Goal: Navigation & Orientation: Understand site structure

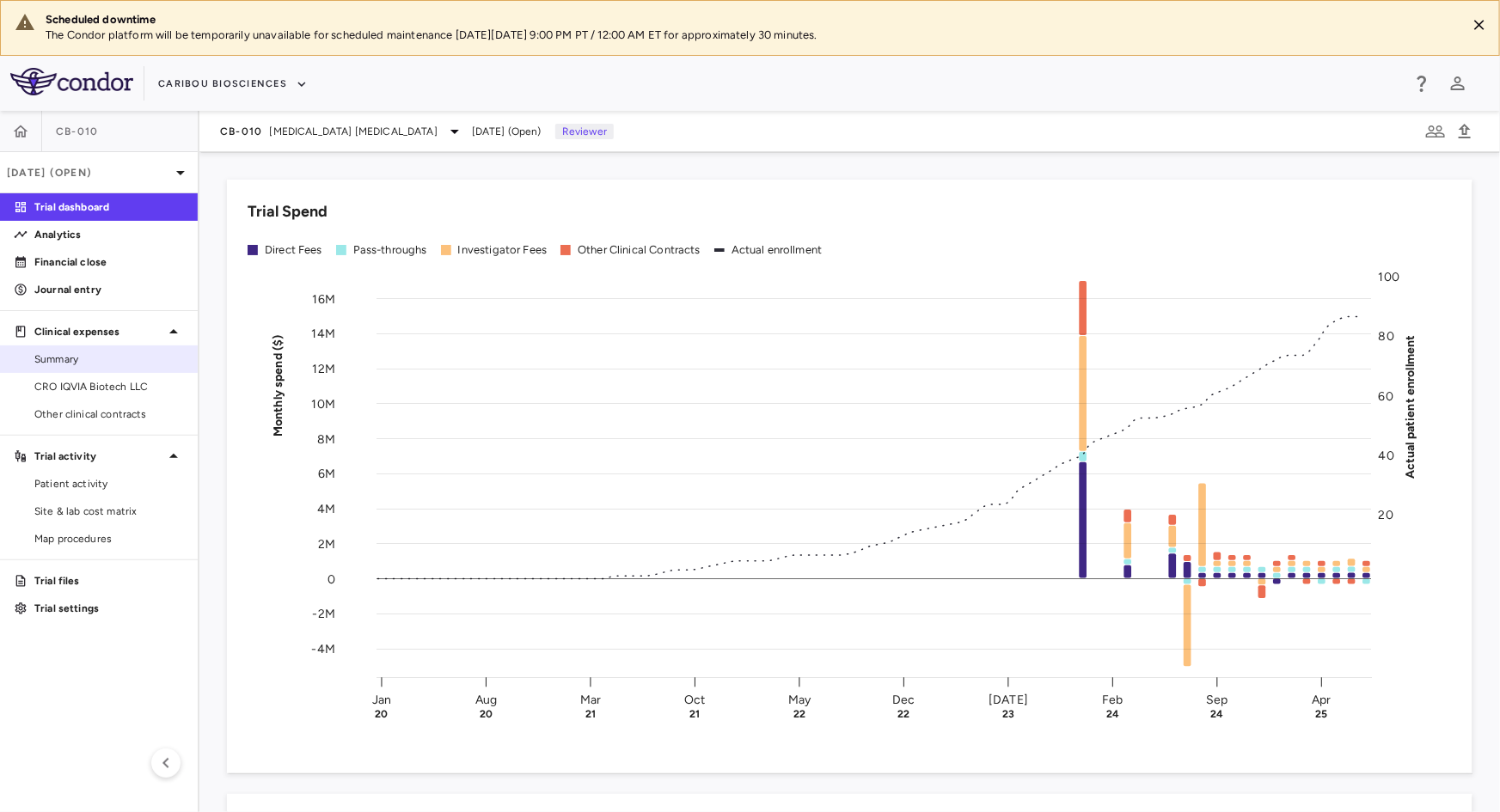
click at [69, 351] on span "Summary" at bounding box center [109, 359] width 149 height 16
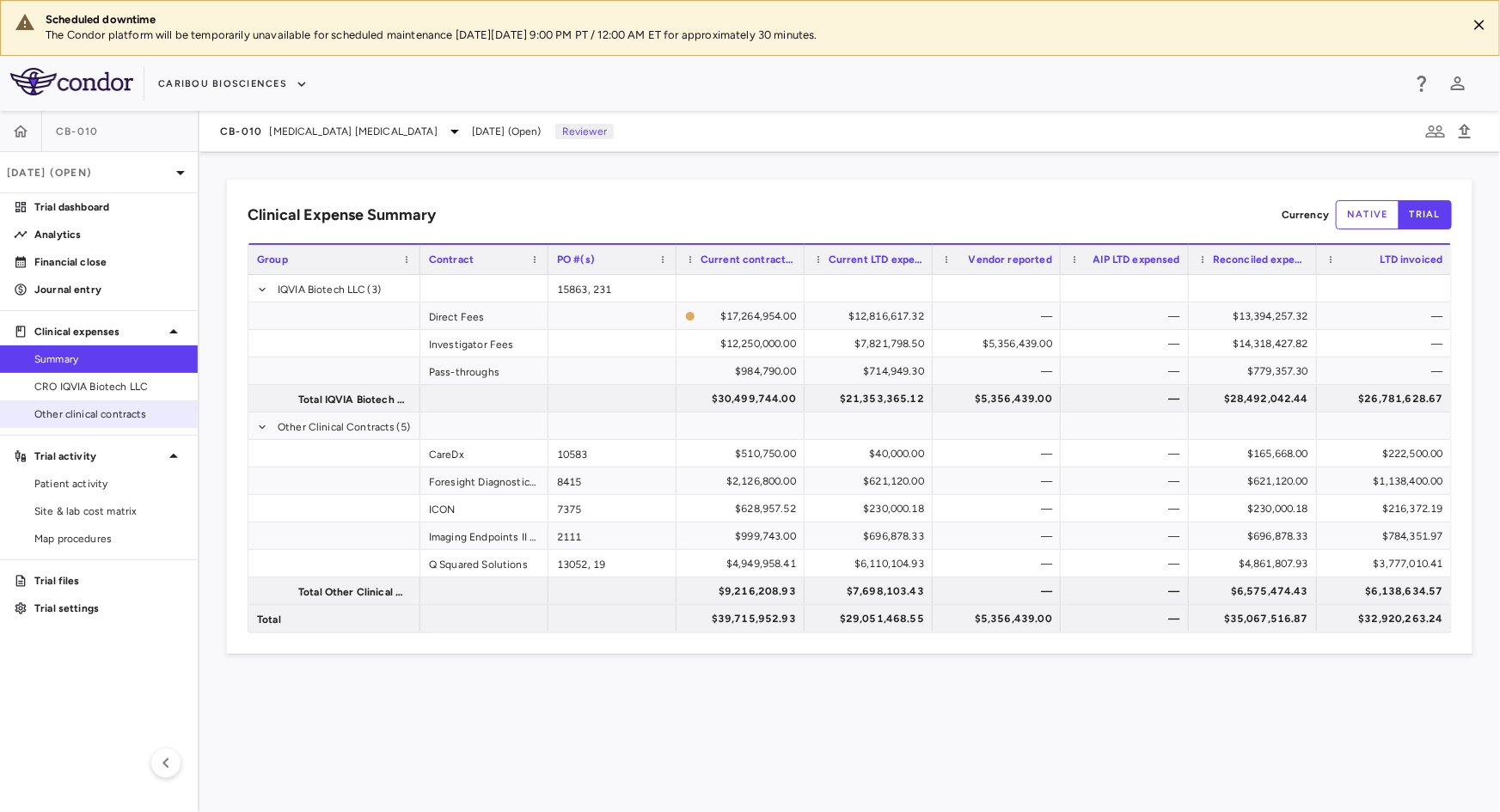
click at [62, 411] on span "Other clinical contracts" at bounding box center [109, 414] width 149 height 16
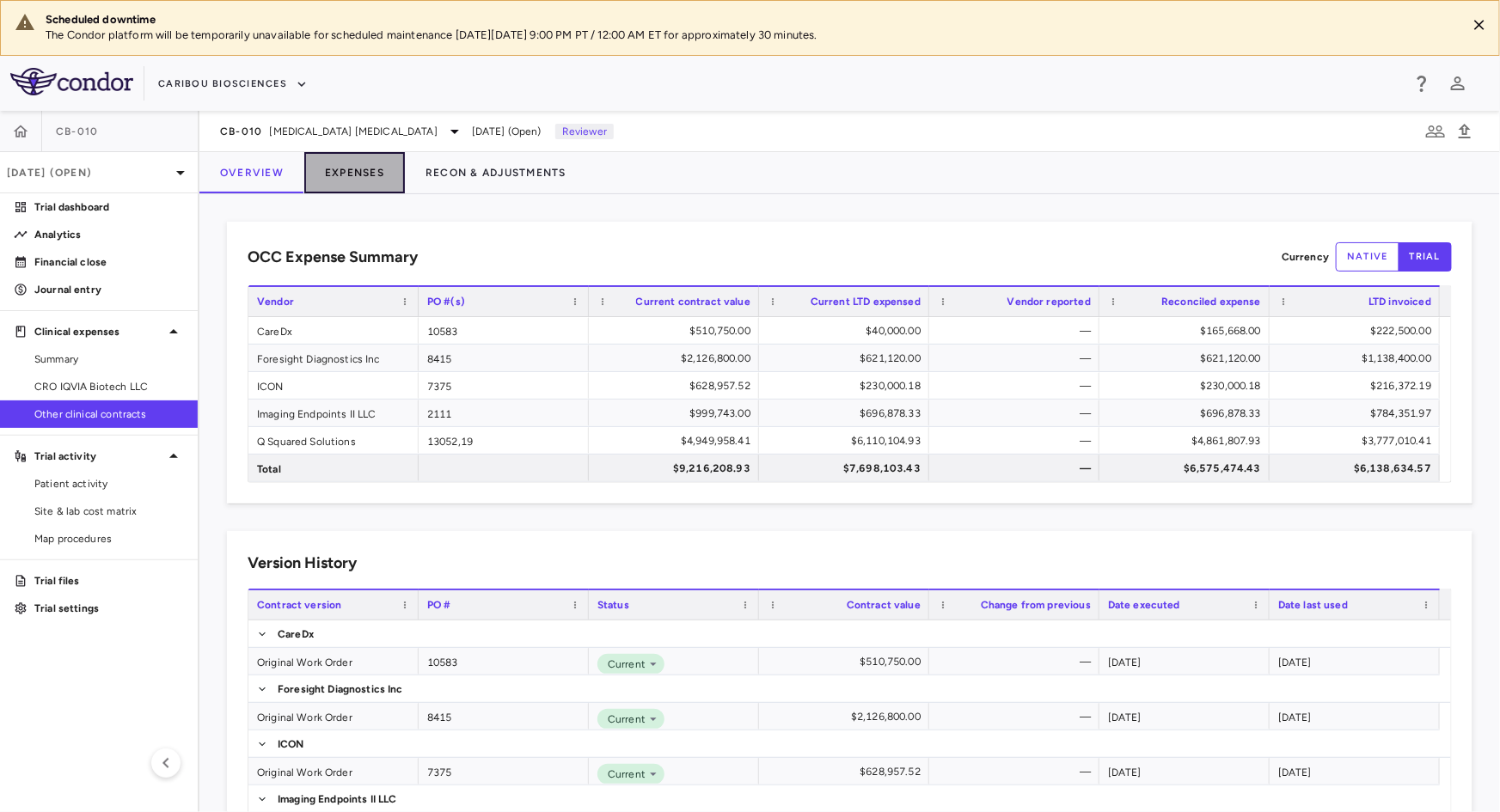
click at [369, 183] on button "Expenses" at bounding box center [355, 173] width 101 height 42
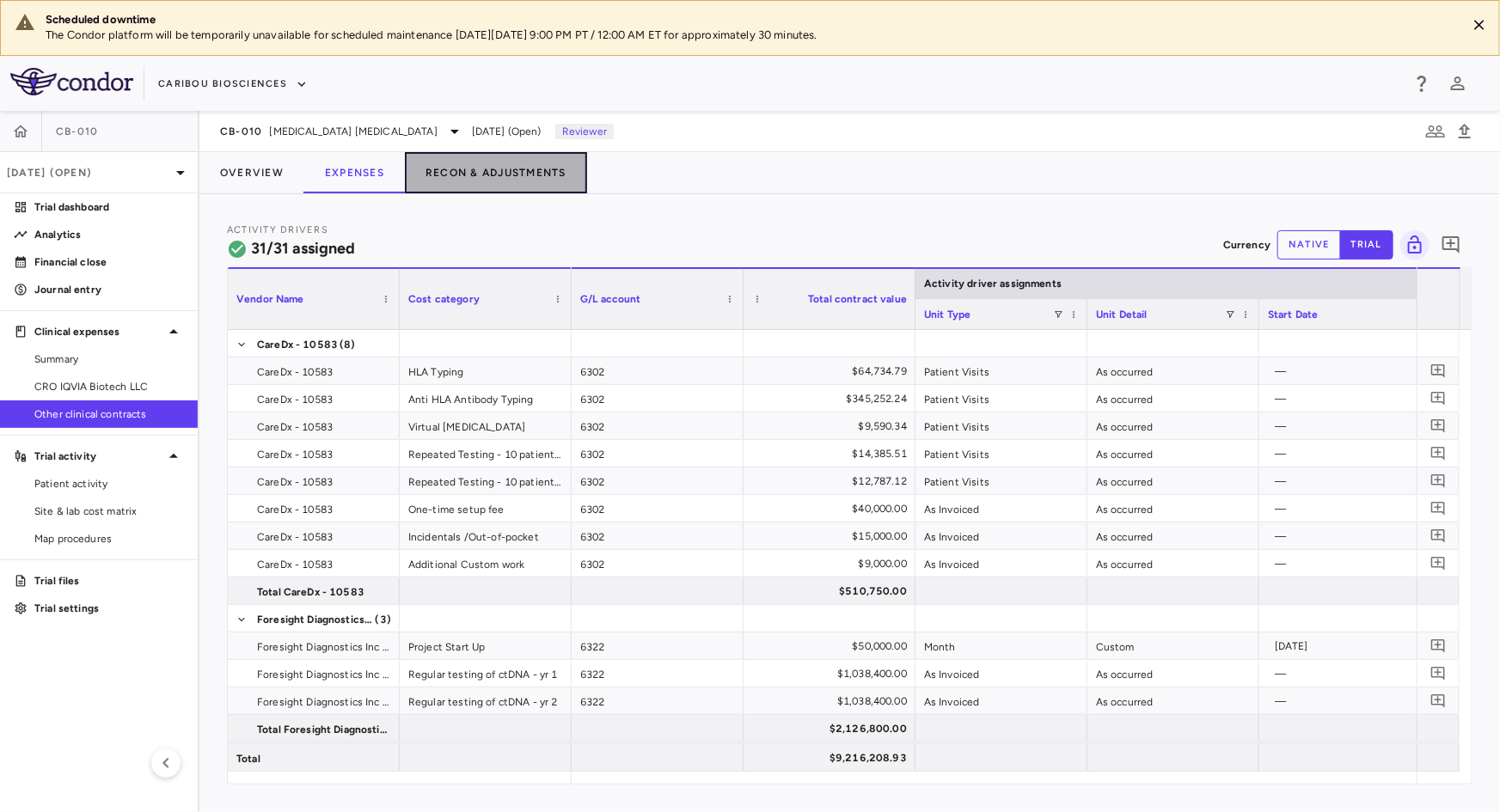
click at [516, 181] on button "Recon & Adjustments" at bounding box center [496, 173] width 182 height 42
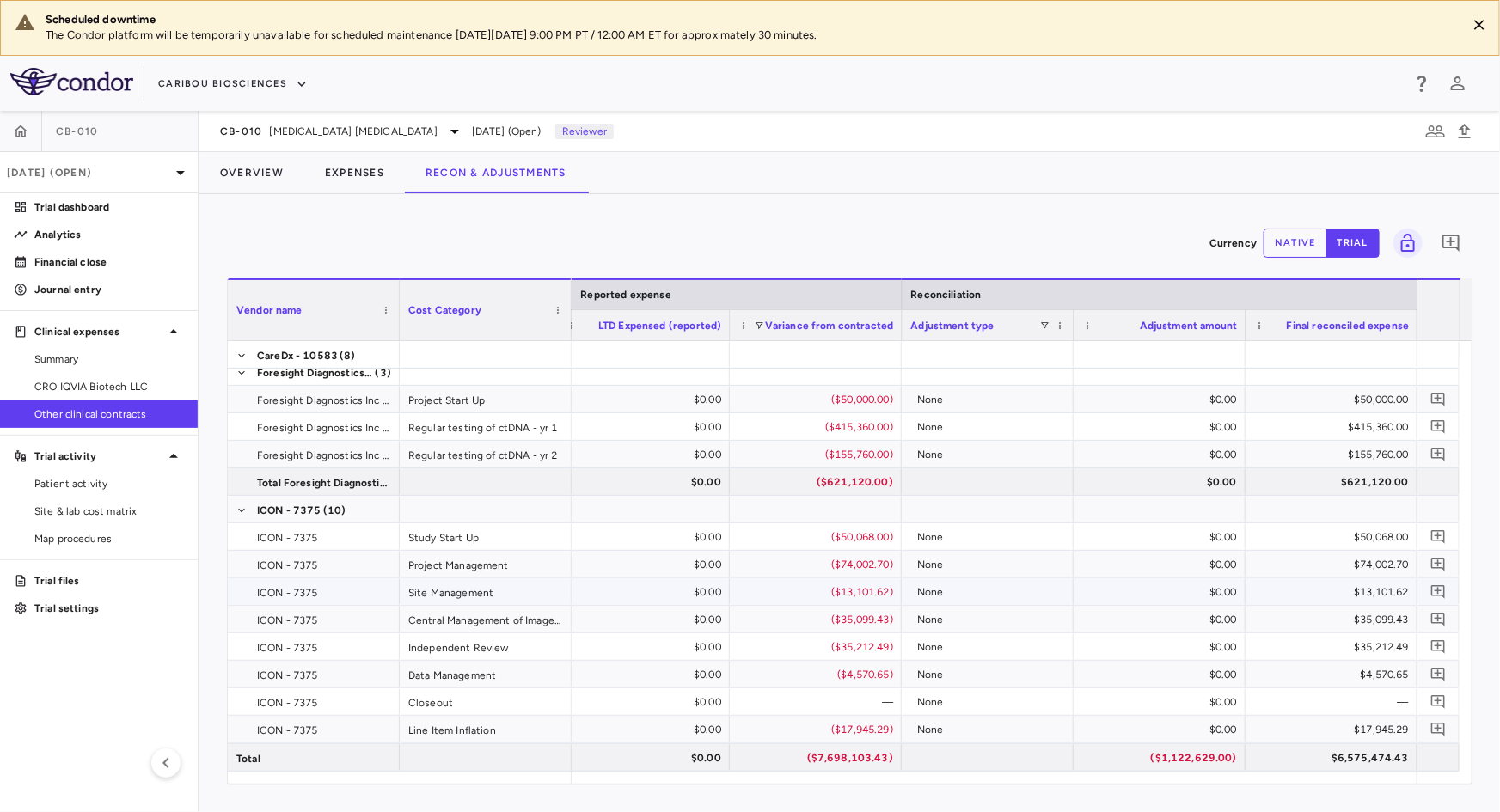
scroll to position [311, 0]
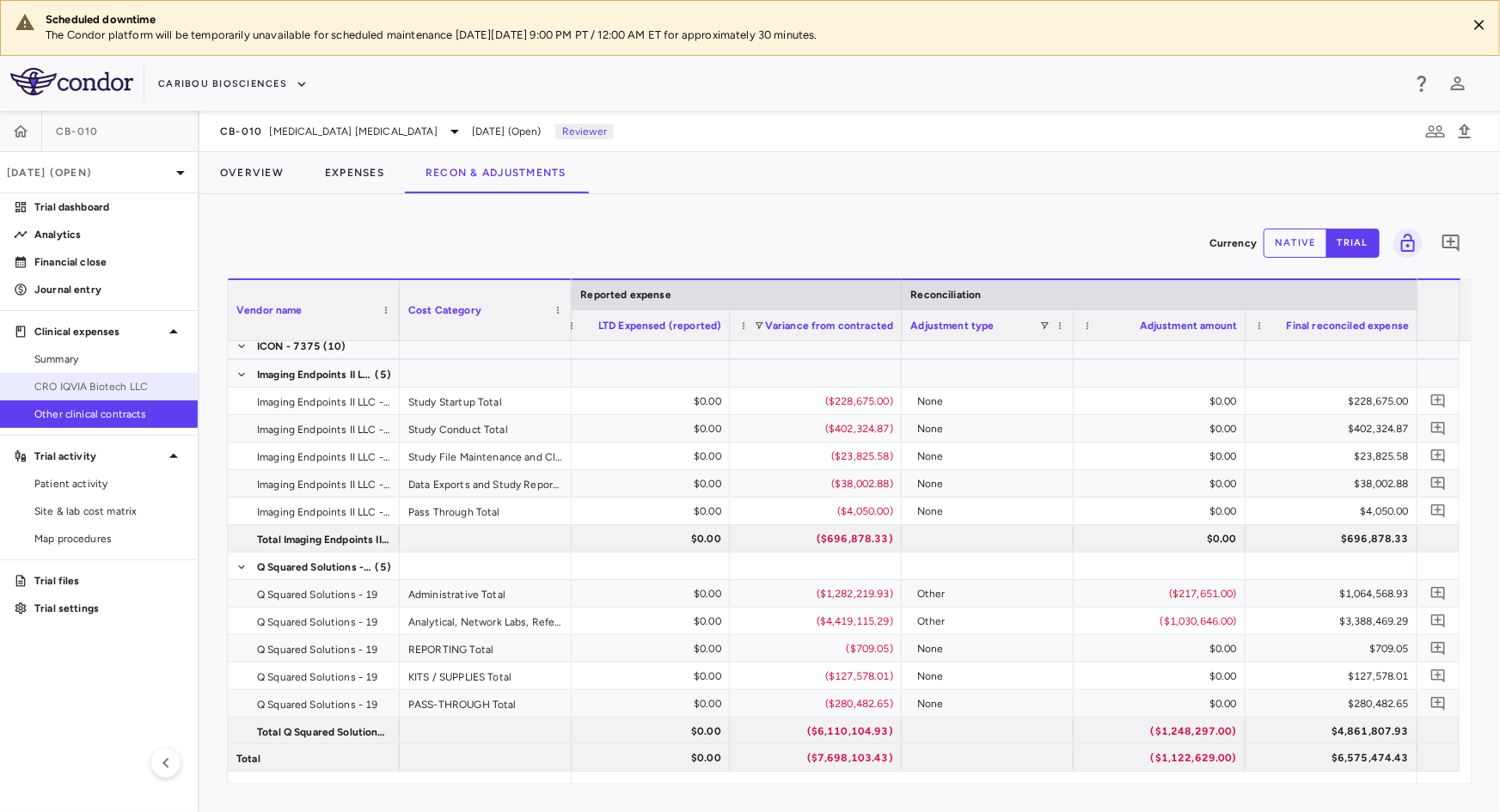
click at [123, 392] on span "CRO IQVIA Biotech LLC" at bounding box center [109, 387] width 149 height 16
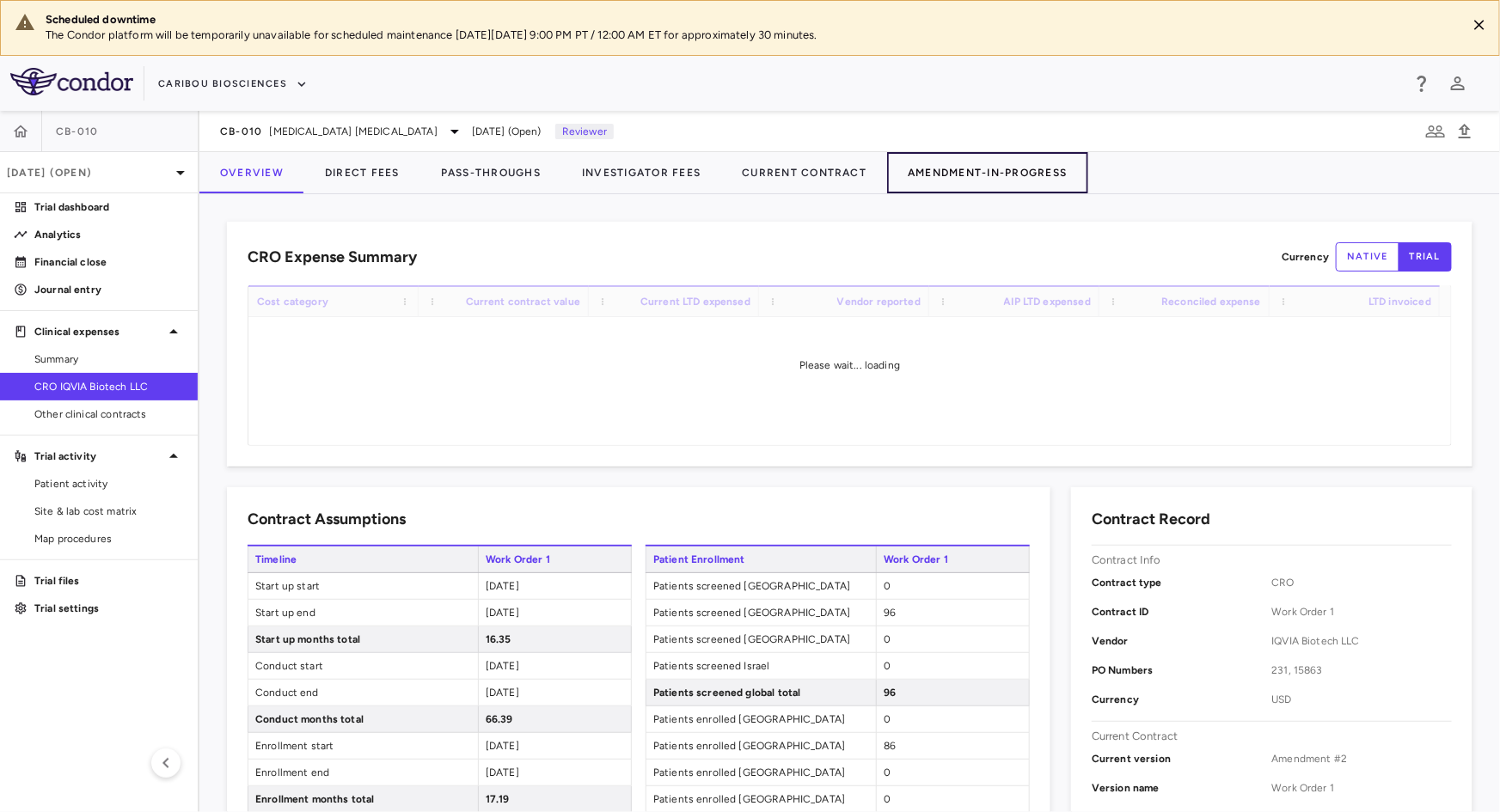
drag, startPoint x: 1029, startPoint y: 180, endPoint x: 1013, endPoint y: 185, distance: 16.8
click at [1028, 181] on button "Amendment-In-Progress" at bounding box center [987, 173] width 201 height 42
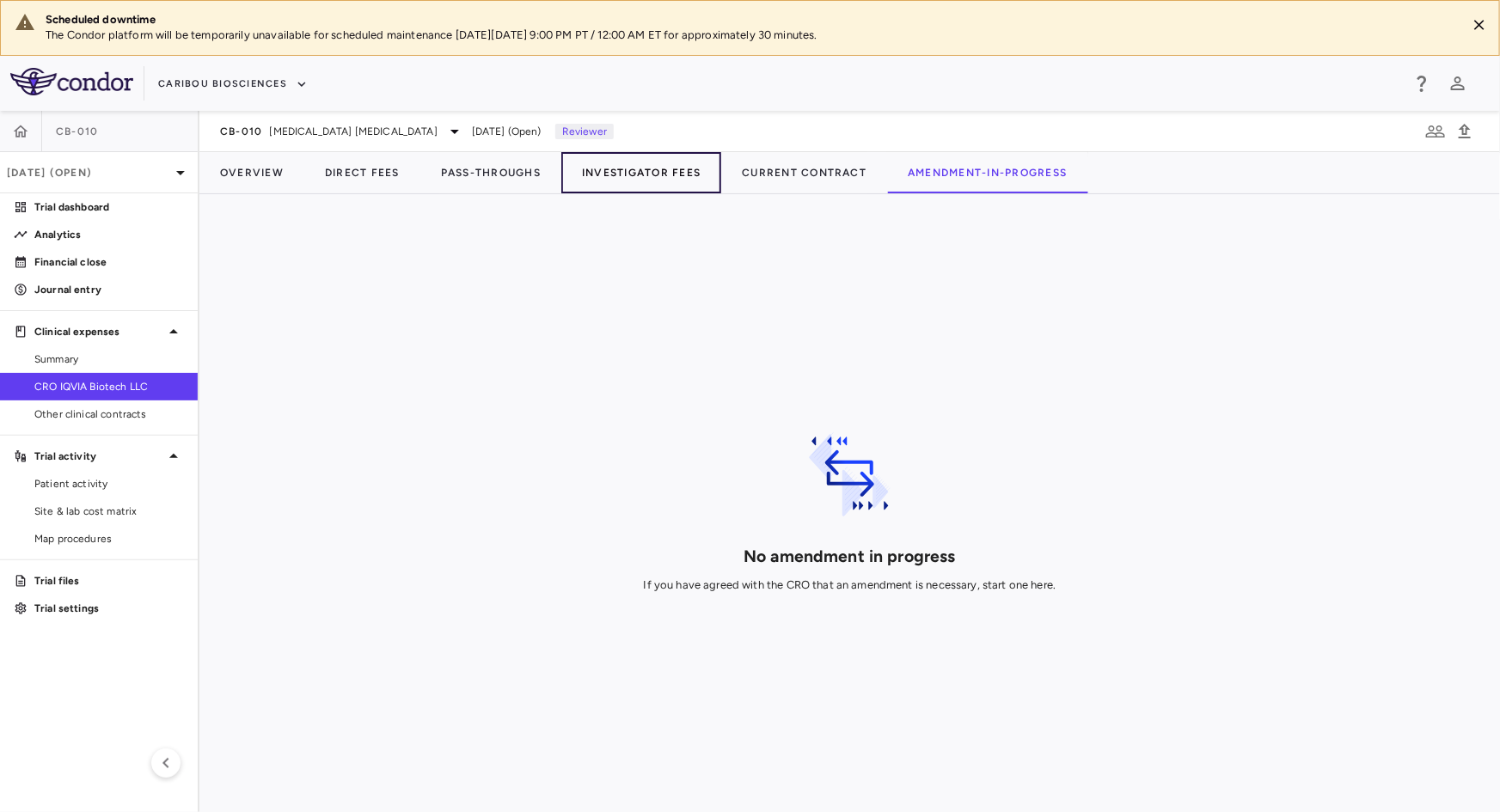
click at [589, 166] on button "Investigator Fees" at bounding box center [641, 173] width 160 height 42
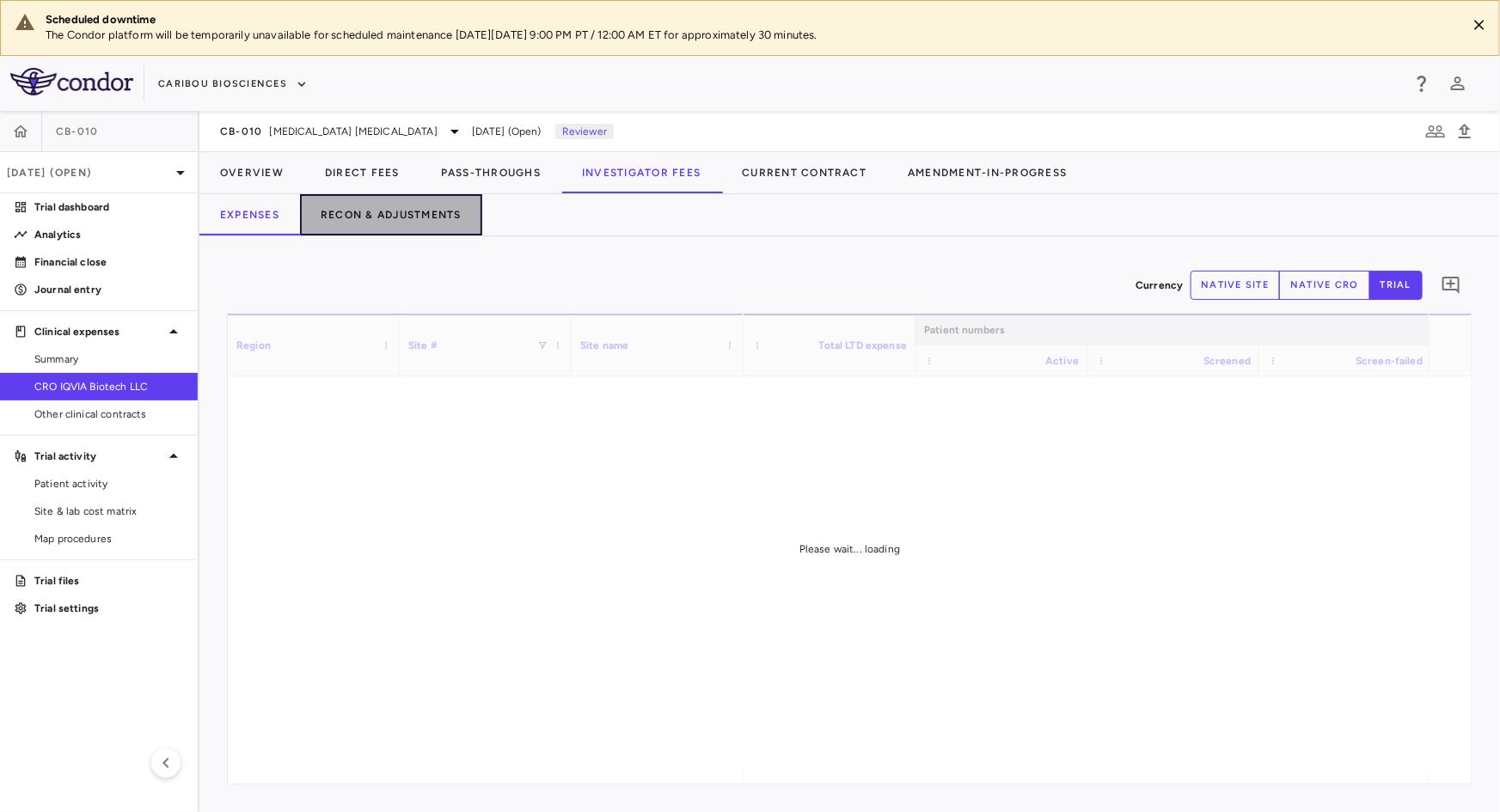
click at [422, 219] on button "Recon & Adjustments" at bounding box center [391, 215] width 182 height 42
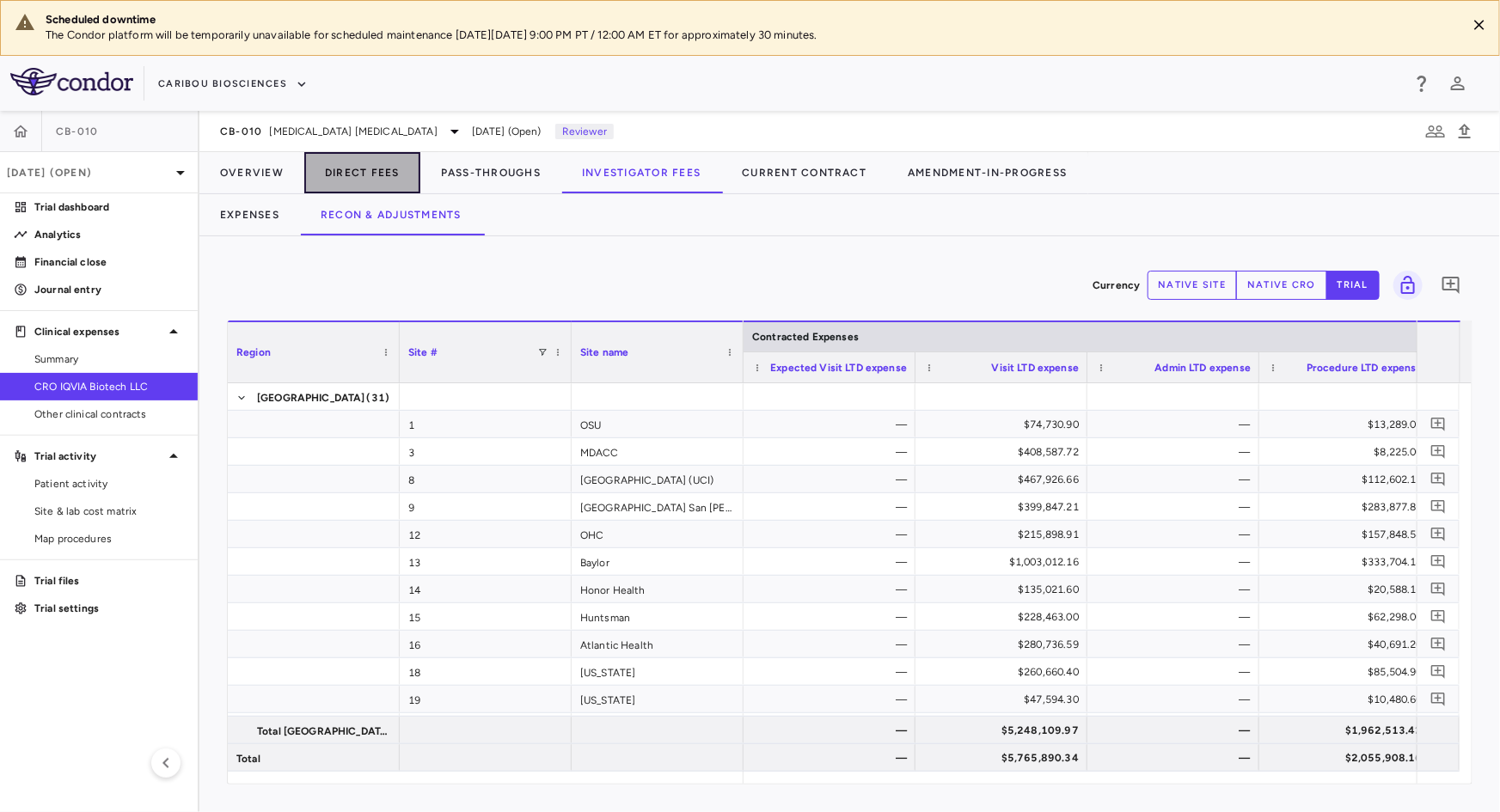
click at [370, 176] on button "Direct Fees" at bounding box center [363, 173] width 116 height 42
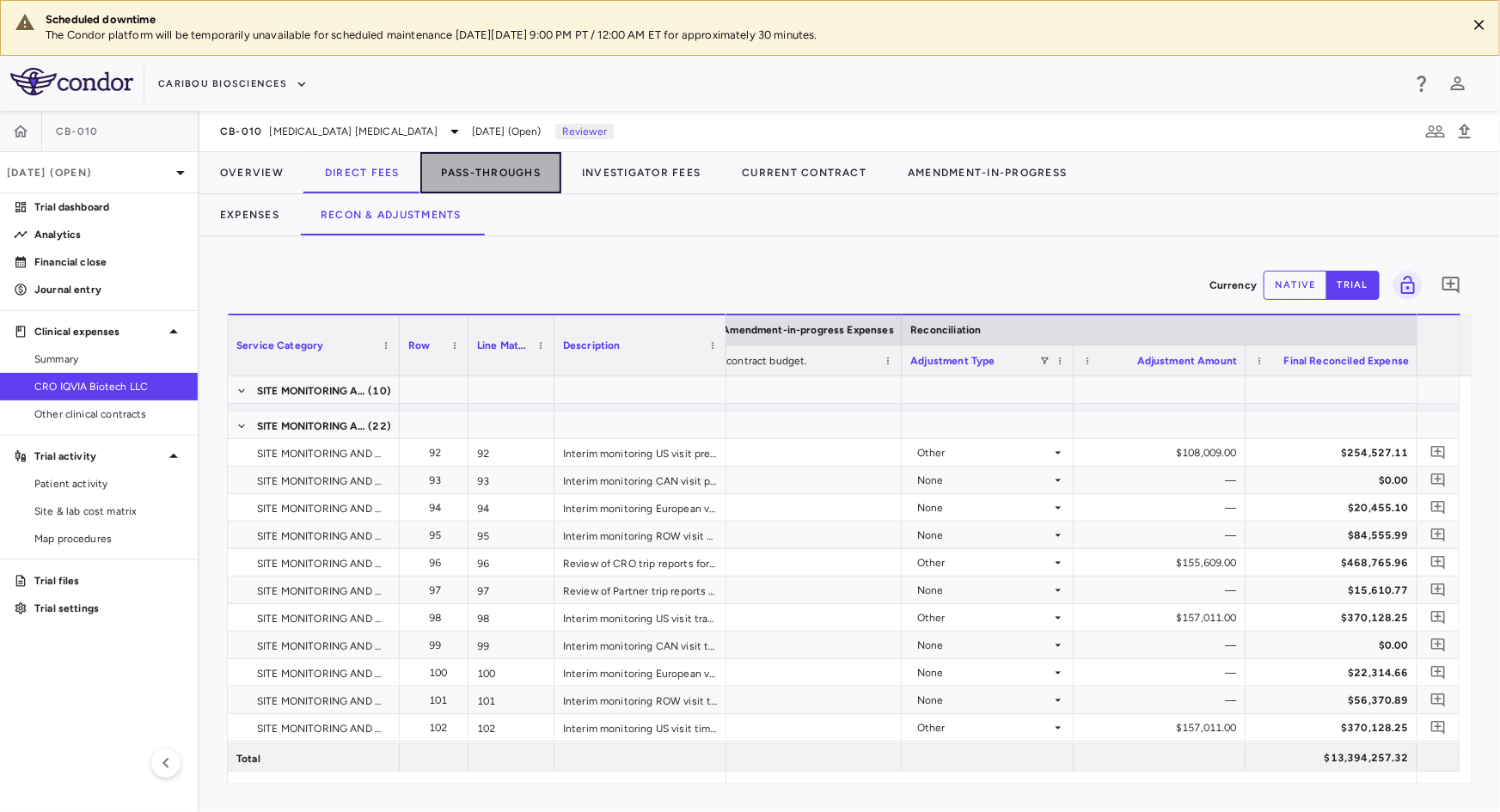
click at [503, 160] on button "Pass-Throughs" at bounding box center [490, 173] width 141 height 42
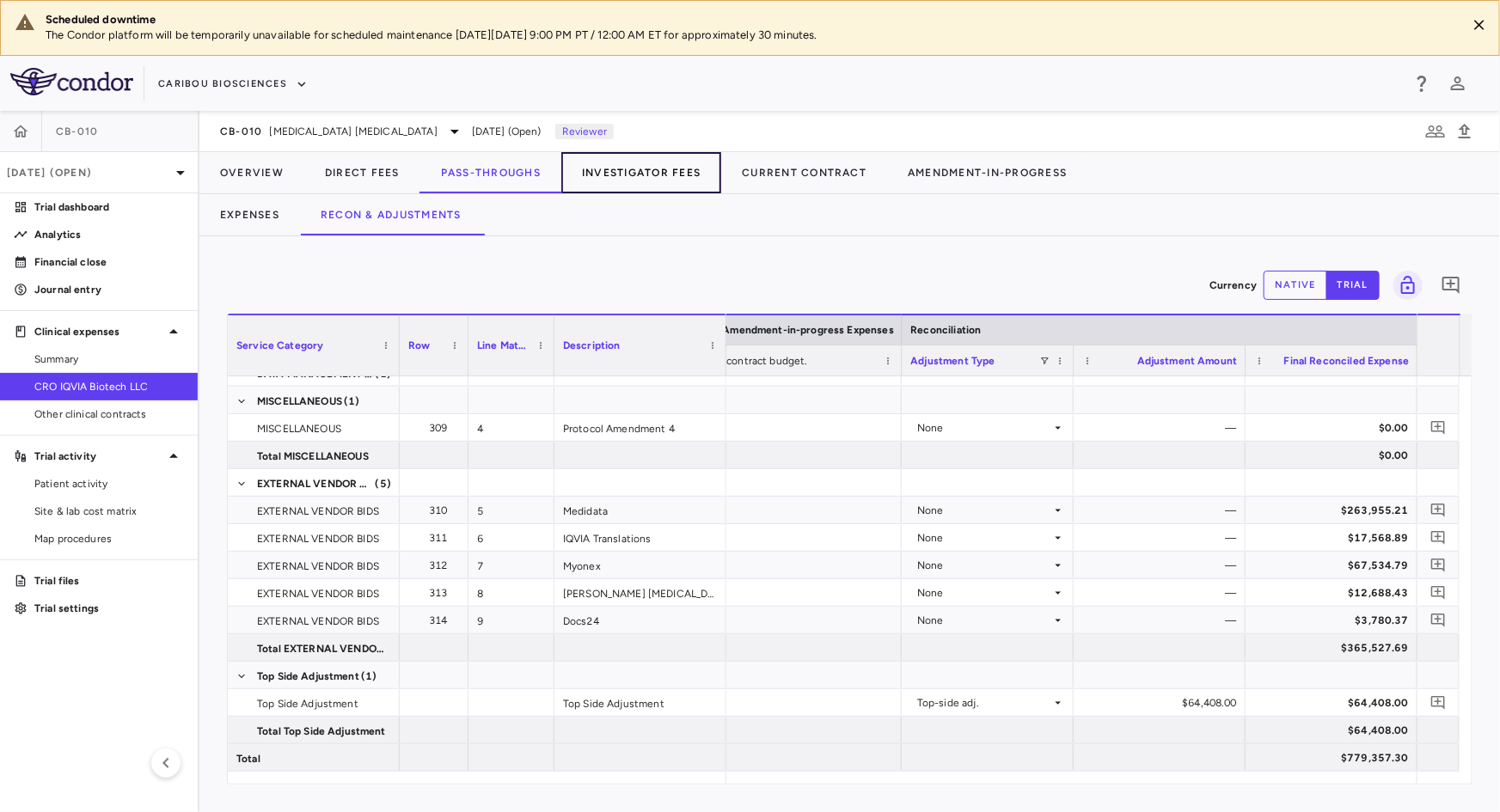
click at [677, 169] on button "Investigator Fees" at bounding box center [641, 173] width 160 height 42
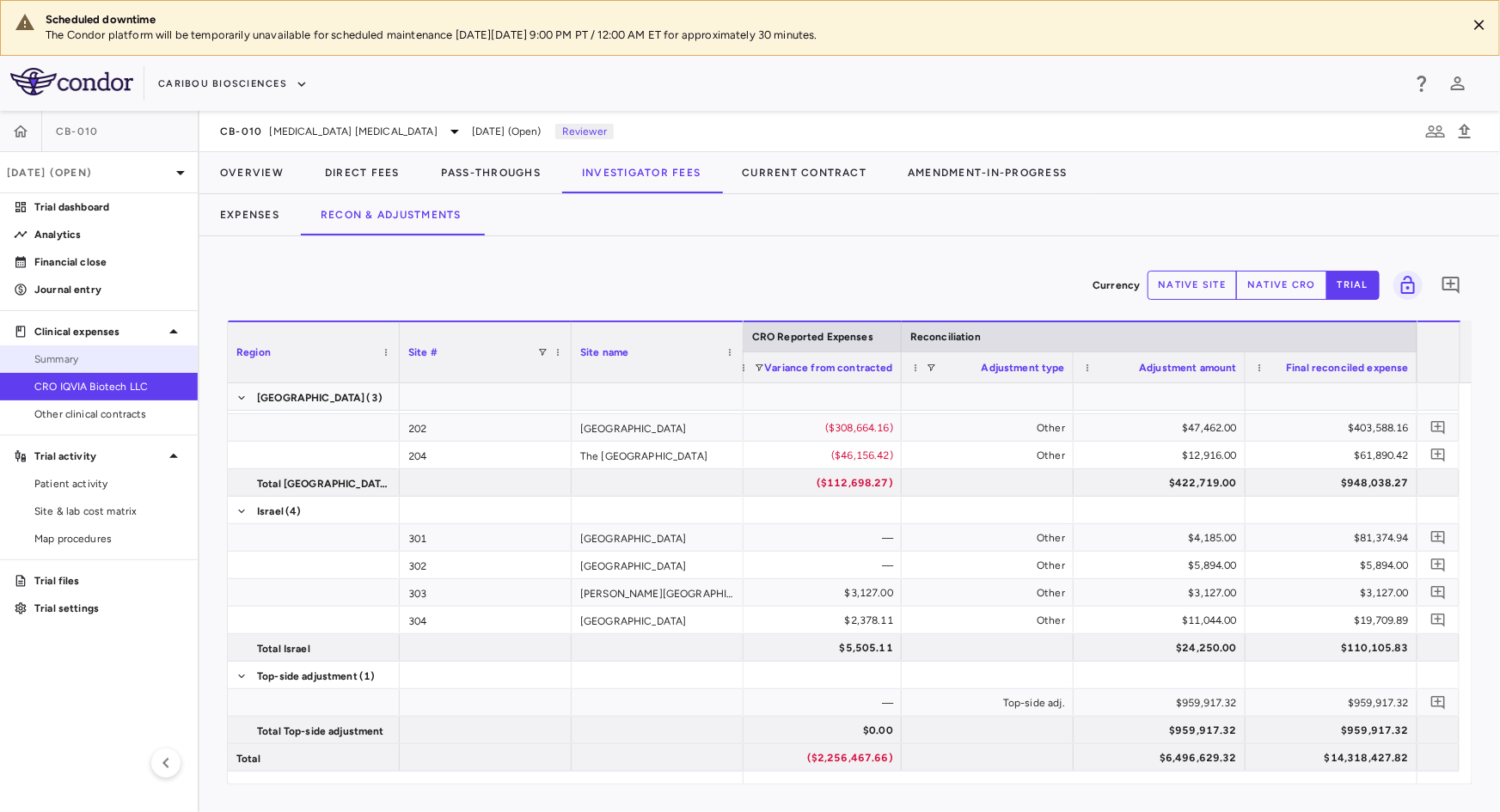
click at [118, 361] on span "Summary" at bounding box center [109, 359] width 149 height 16
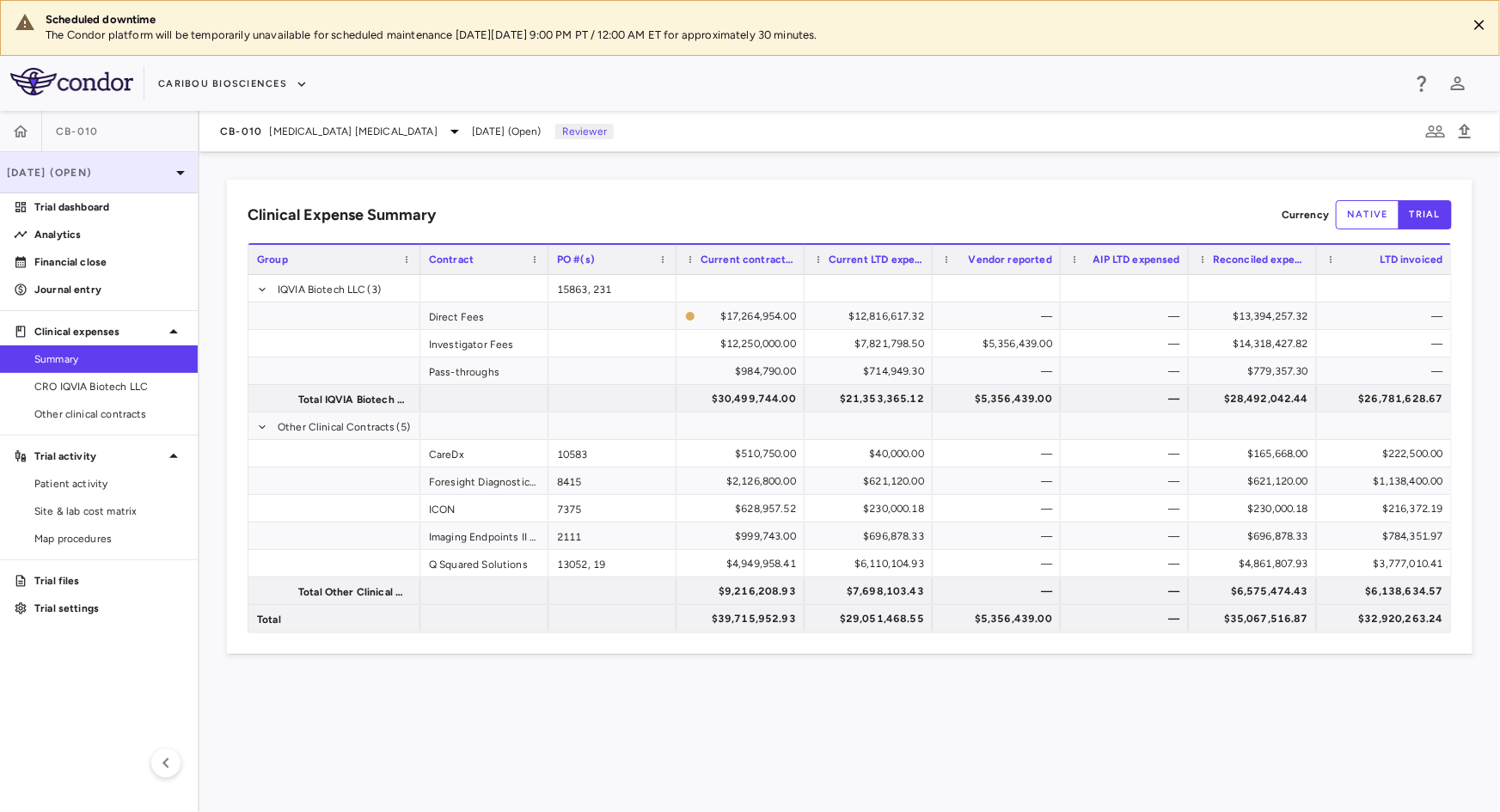
click at [108, 166] on p "Jul 2025 (Open)" at bounding box center [89, 173] width 163 height 16
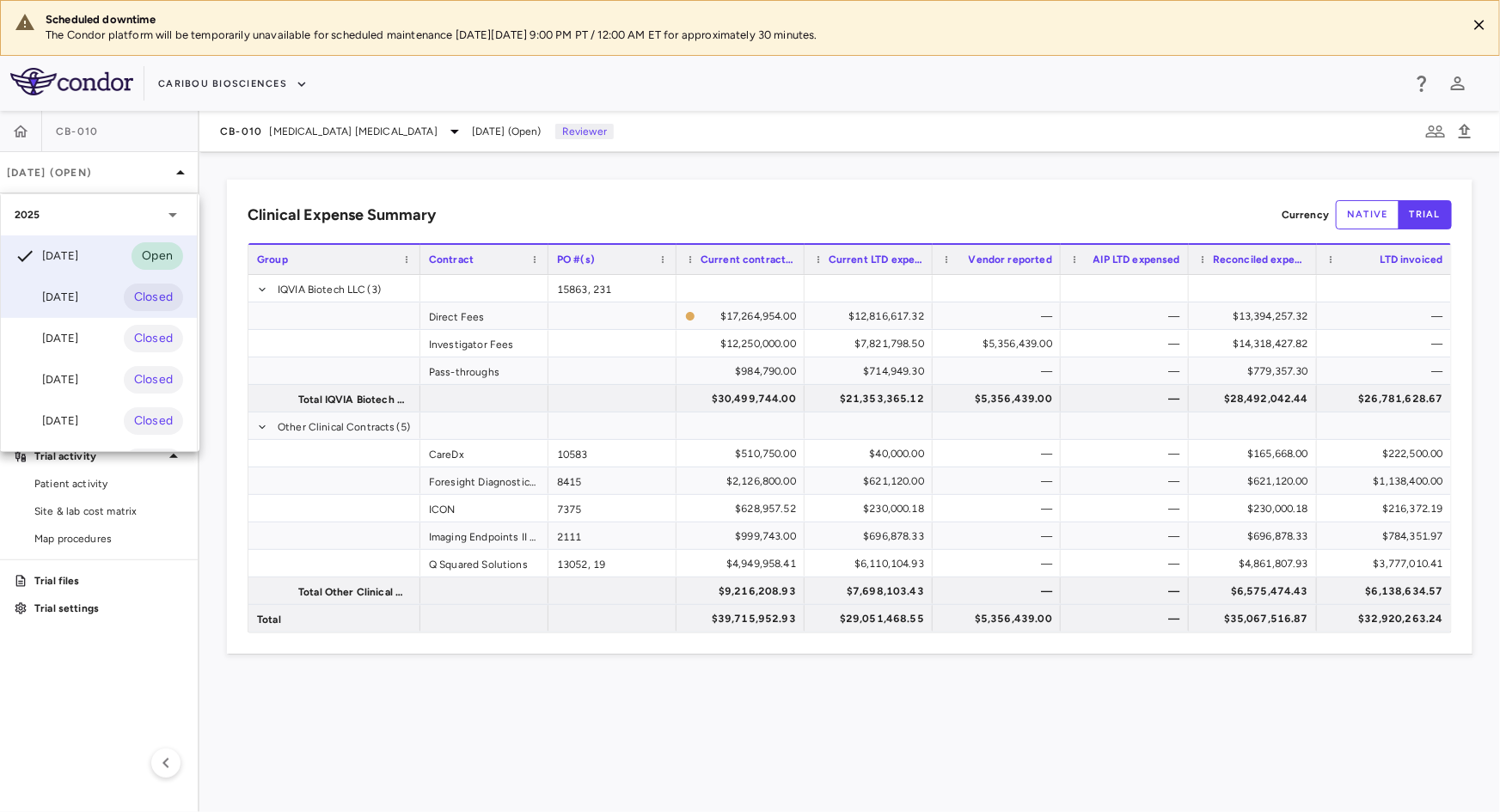
click at [69, 295] on div "Jun 2025" at bounding box center [46, 298] width 63 height 21
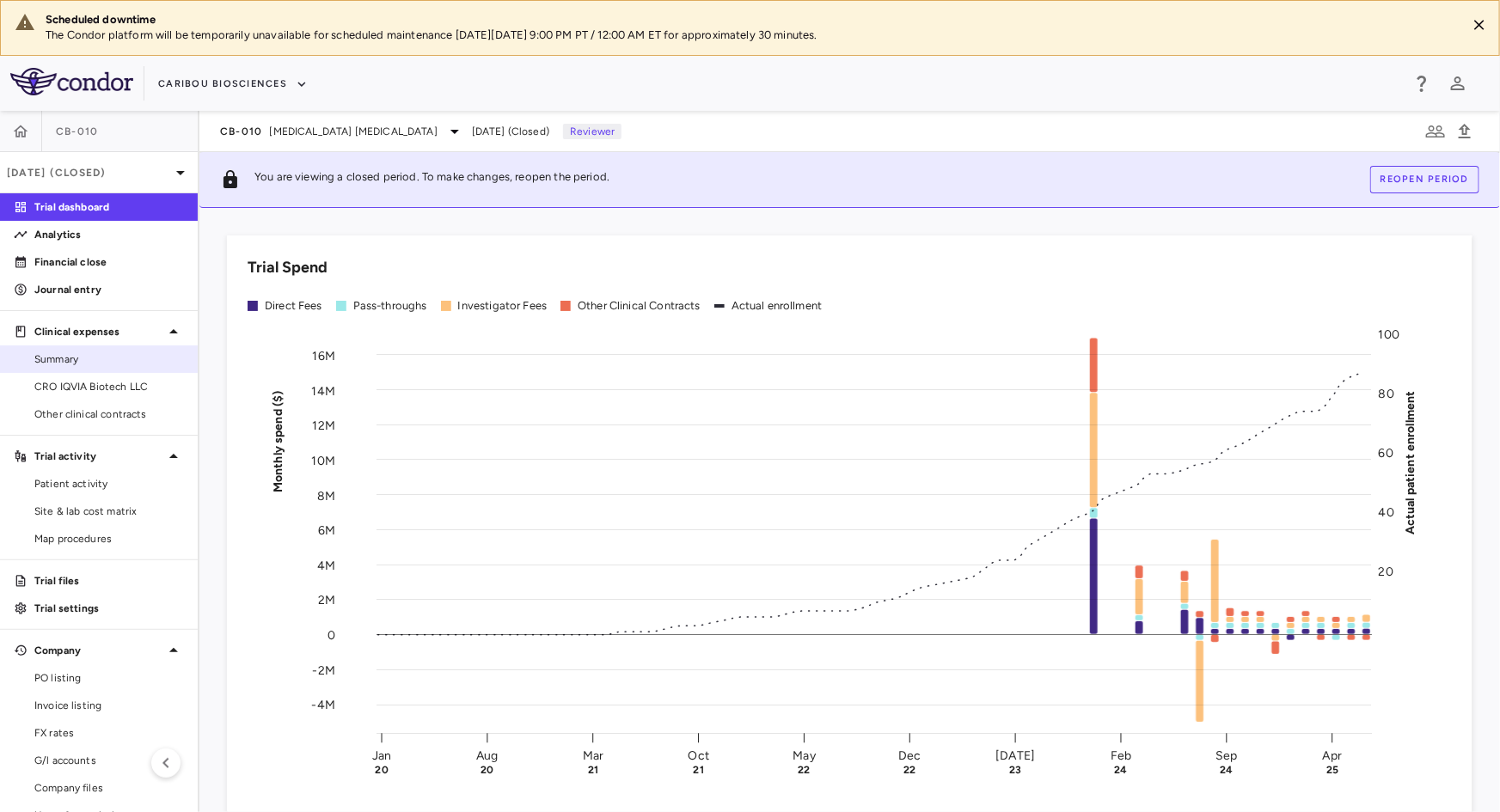
click at [91, 369] on link "Summary" at bounding box center [99, 359] width 198 height 26
